Goal: Task Accomplishment & Management: Manage account settings

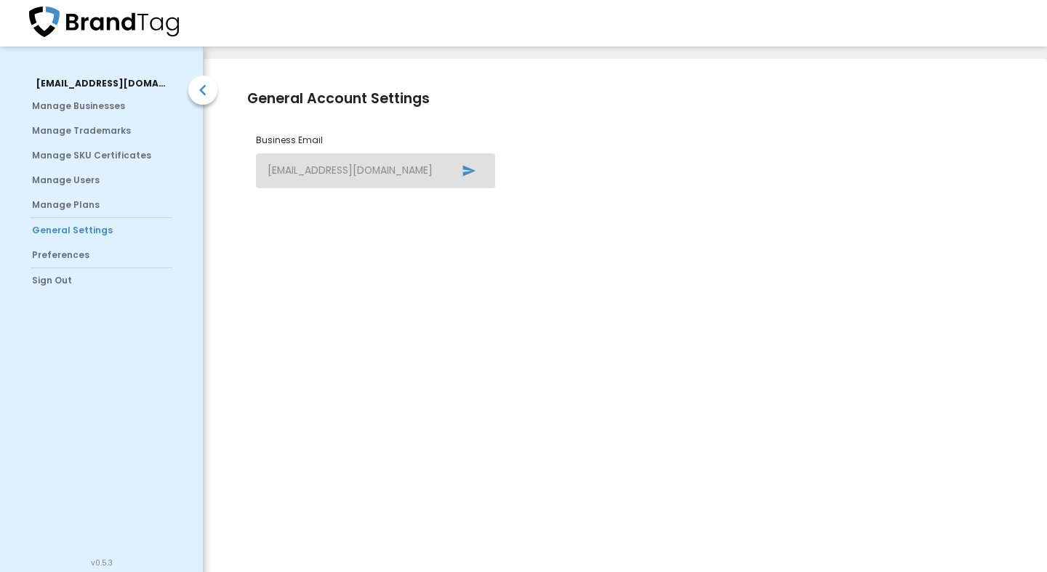
click at [84, 176] on span "Manage Users" at bounding box center [104, 180] width 145 height 13
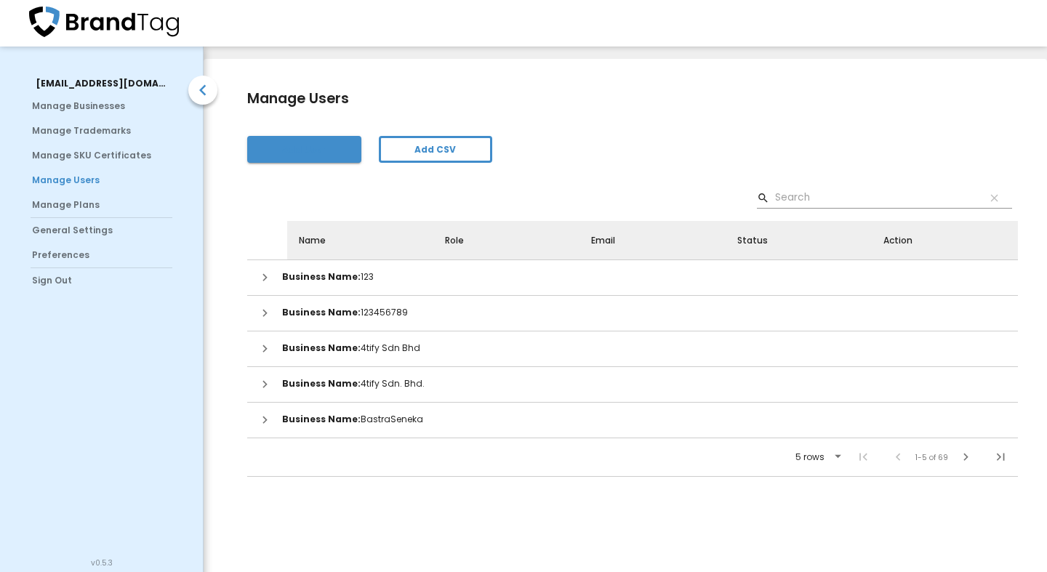
click at [316, 153] on span "Add User" at bounding box center [304, 149] width 91 height 15
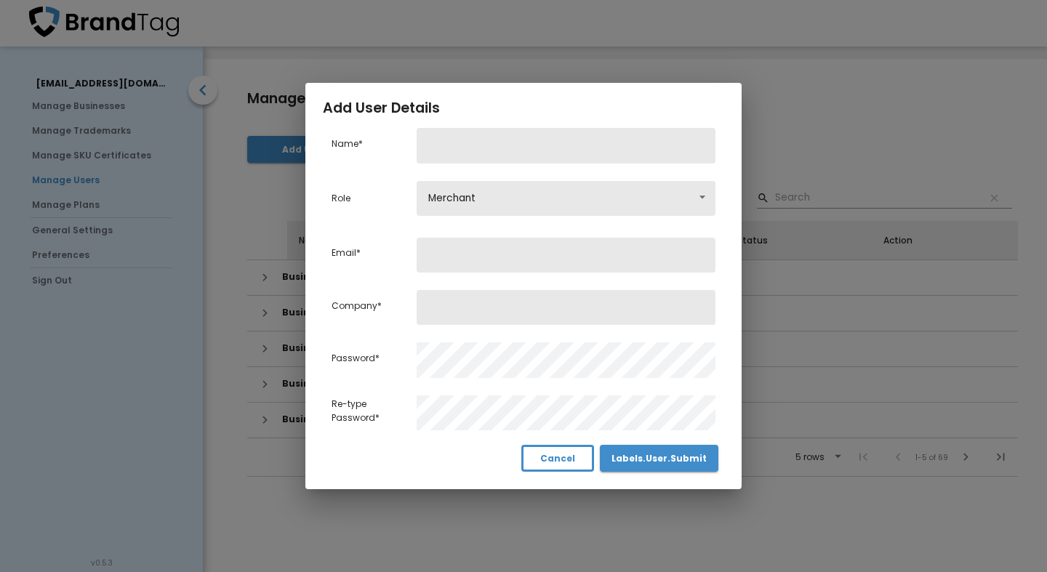
click at [479, 151] on input "text" at bounding box center [566, 145] width 299 height 35
type input "iHalal Demo"
click at [701, 204] on body "[EMAIL_ADDRESS][DOMAIN_NAME] Manage Businesses Manage Trademarks Manage SKU Cer…" at bounding box center [523, 292] width 1047 height 584
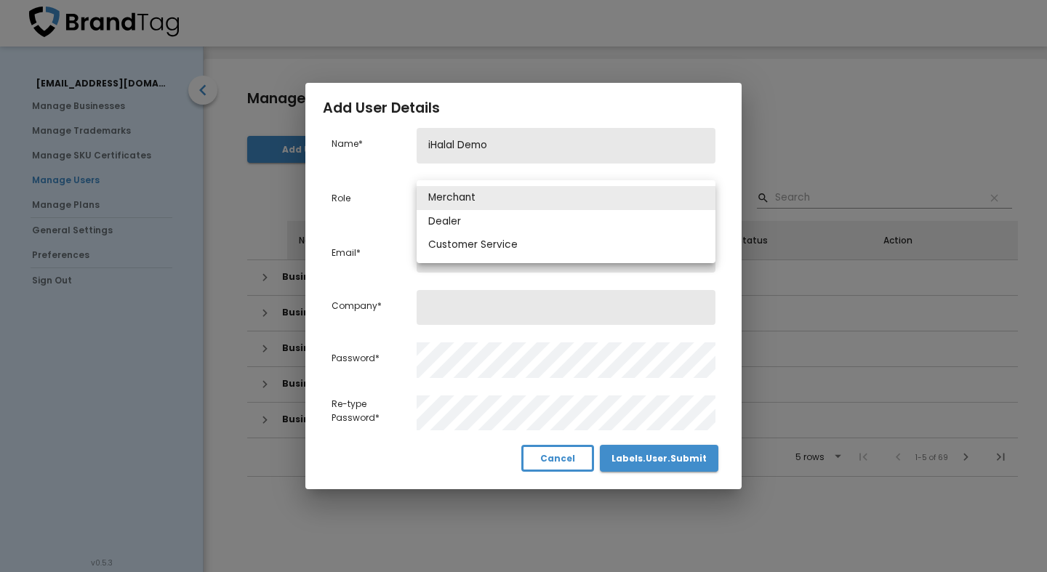
click at [668, 201] on li "Merchant" at bounding box center [566, 198] width 299 height 24
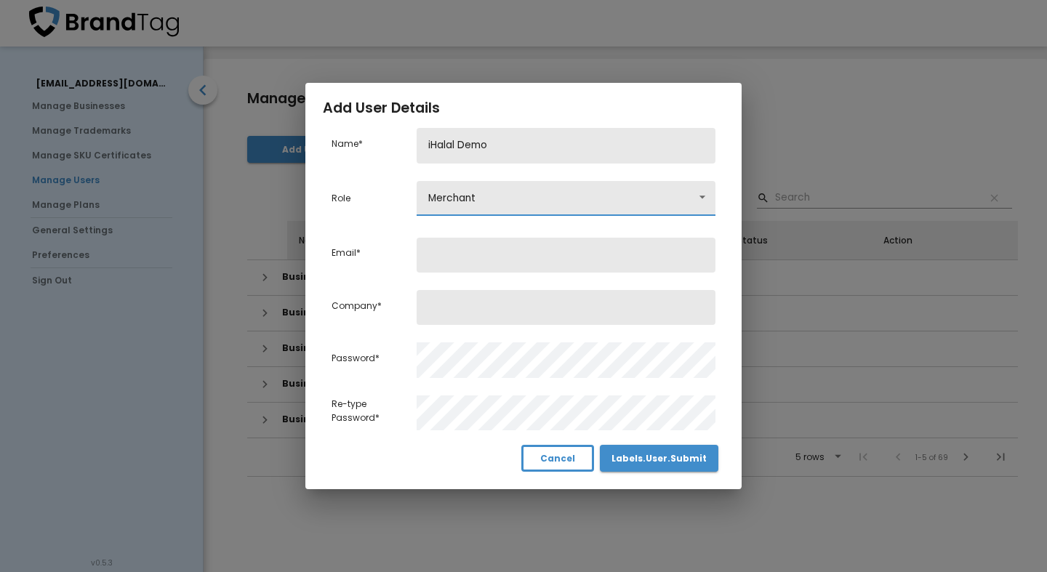
click at [483, 252] on input "email" at bounding box center [566, 255] width 299 height 35
paste input "[EMAIL_ADDRESS][DOMAIN_NAME]"
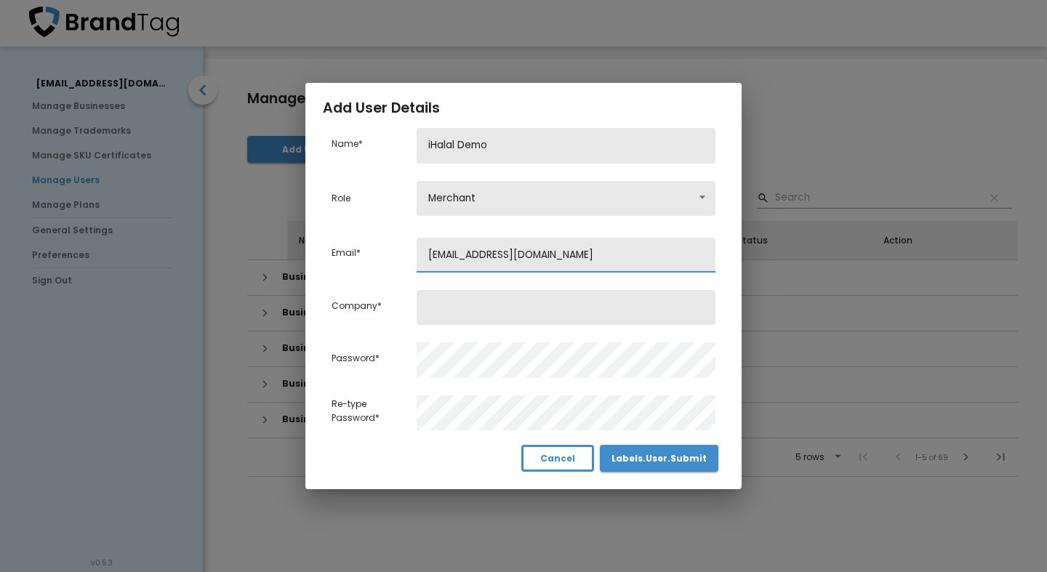
type input "[EMAIL_ADDRESS][DOMAIN_NAME]"
click at [474, 317] on input "text" at bounding box center [566, 307] width 299 height 35
type input "i"
type input "T"
click at [497, 145] on input "iHalal Demo" at bounding box center [566, 145] width 299 height 35
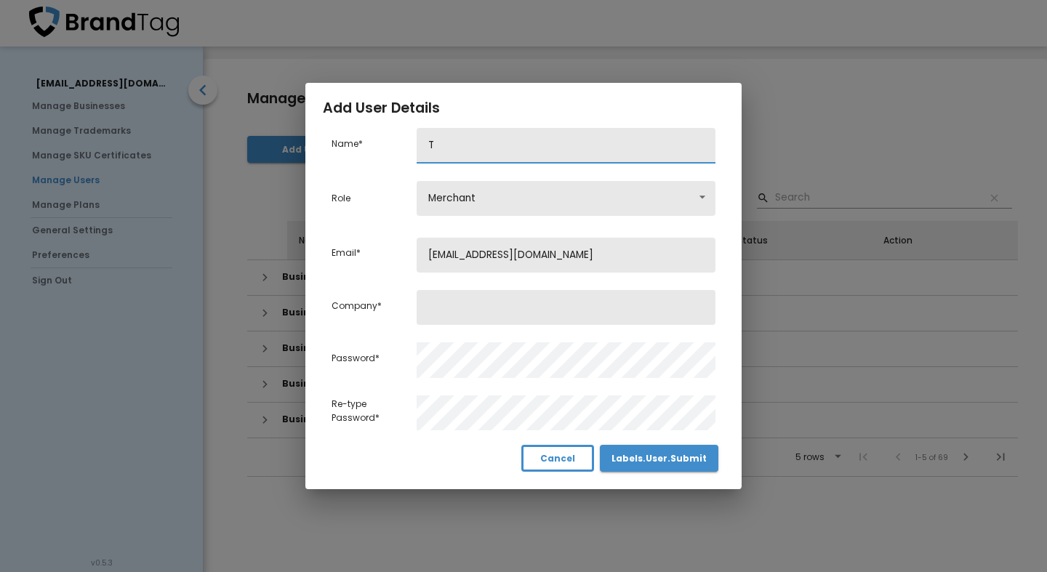
drag, startPoint x: 493, startPoint y: 148, endPoint x: 398, endPoint y: 142, distance: 94.7
click at [417, 142] on input "T" at bounding box center [566, 145] width 299 height 35
type input "ThibbunNabawi_Demo"
click at [470, 302] on input "text" at bounding box center [566, 307] width 299 height 35
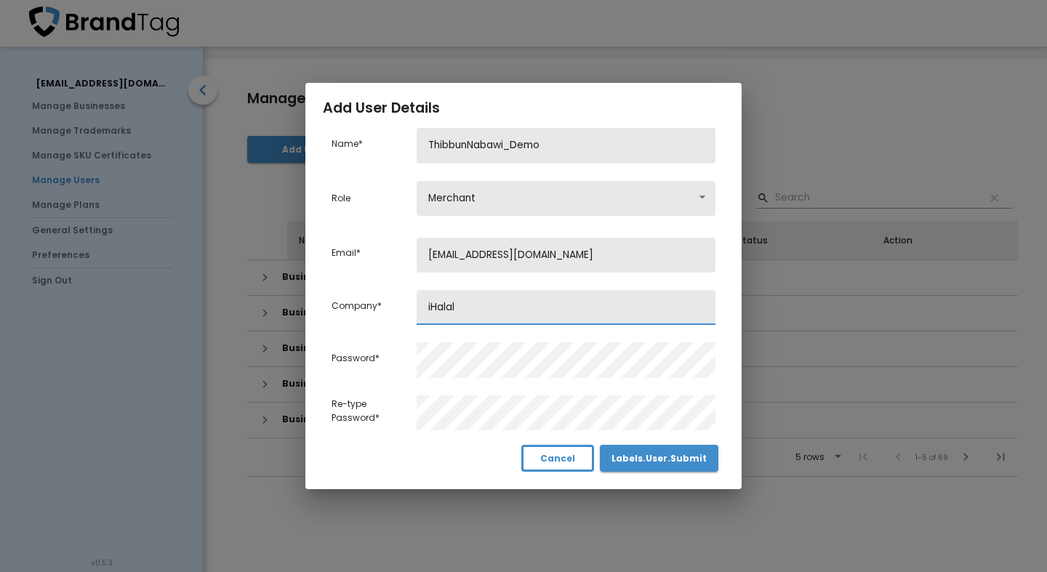
type input "iHalal"
click at [787, 113] on div "Add User Details Name * ThibbunNabawi_Demo Role Merchant merchant Email * [EMAI…" at bounding box center [523, 286] width 1047 height 572
click at [543, 108] on h1 "Add User Details" at bounding box center [523, 108] width 401 height 22
click at [672, 465] on span "Labels.User.Submit" at bounding box center [658, 458] width 95 height 15
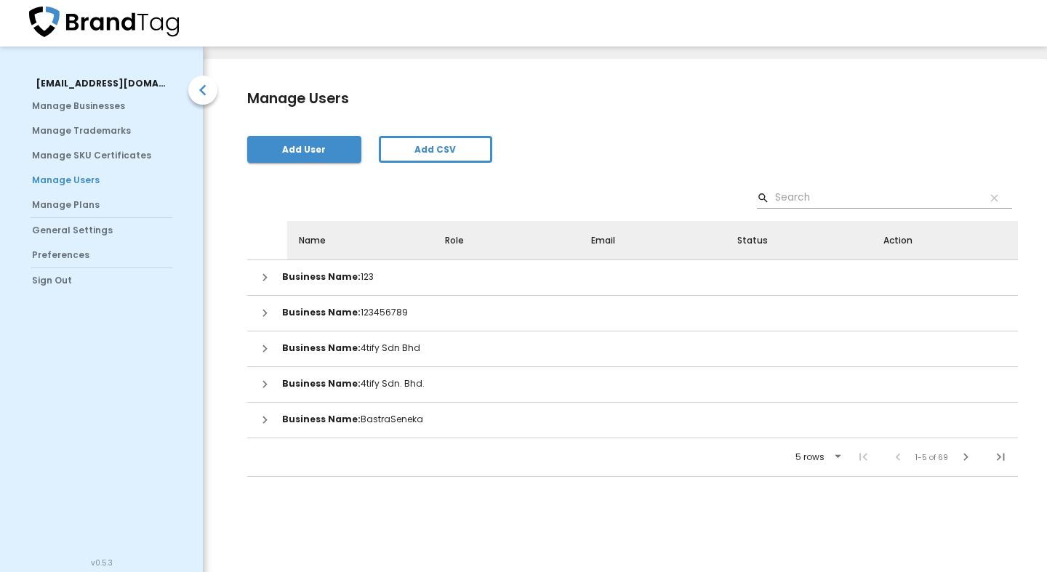
click at [986, 30] on div at bounding box center [523, 23] width 1047 height 47
click at [55, 281] on span "Sign Out" at bounding box center [104, 280] width 145 height 13
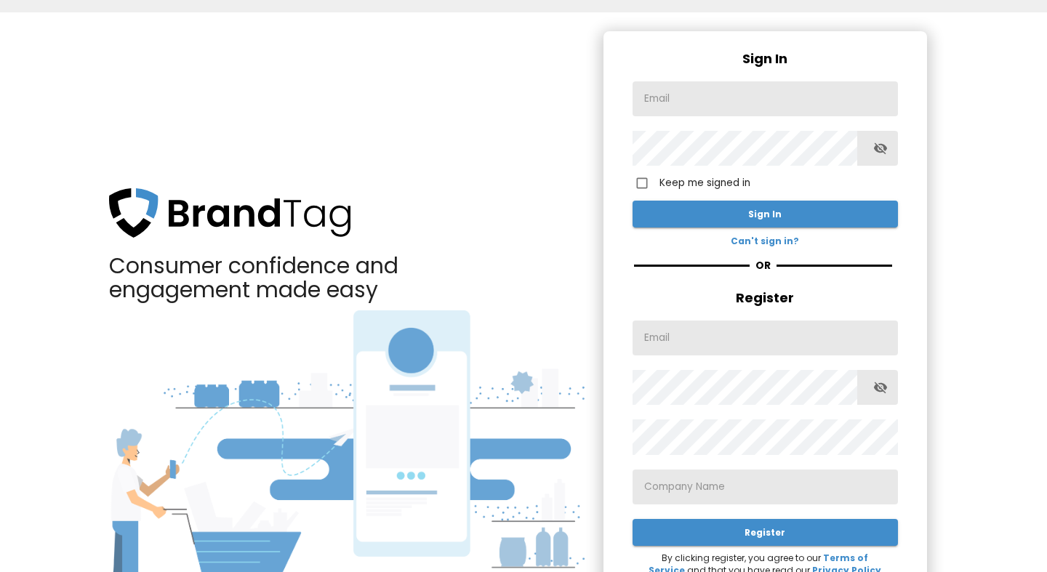
click at [688, 96] on input "text" at bounding box center [764, 98] width 265 height 35
paste input "[EMAIL_ADDRESS][DOMAIN_NAME]"
type input "[EMAIL_ADDRESS][DOMAIN_NAME]"
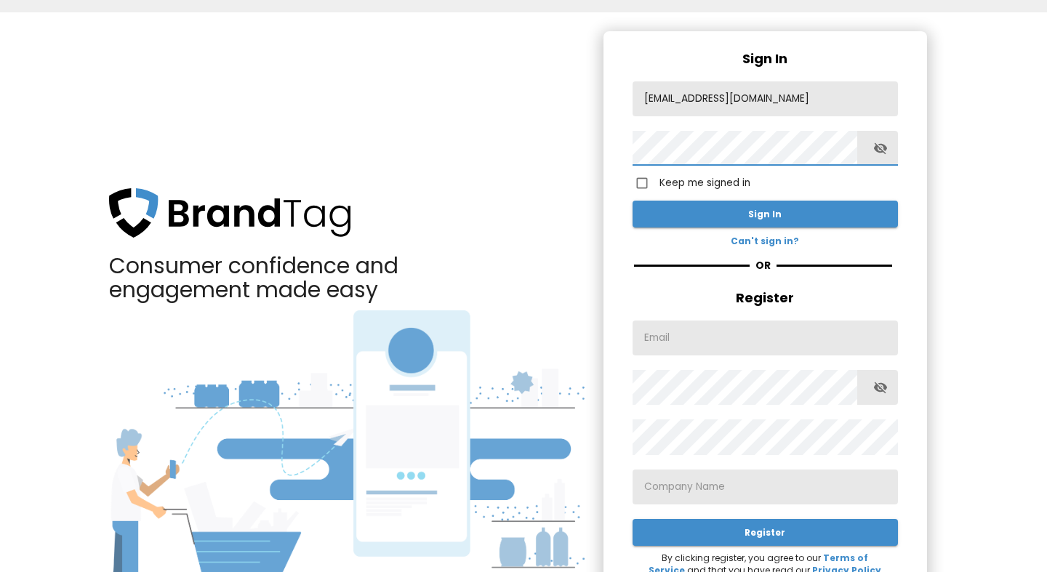
click at [643, 182] on input "Keep me signed in" at bounding box center [641, 183] width 35 height 35
checkbox input "true"
click at [669, 218] on span "Sign In" at bounding box center [765, 213] width 242 height 15
